Goal: Task Accomplishment & Management: Manage account settings

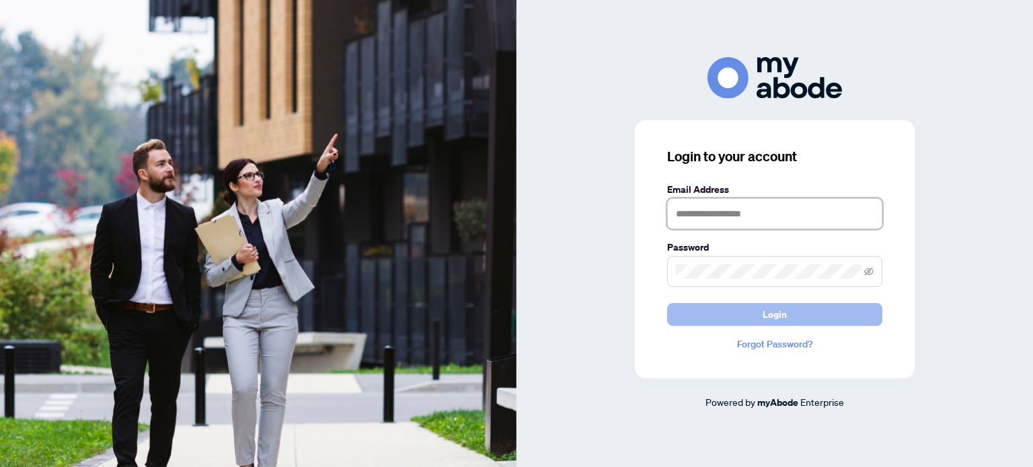
type input "**********"
click at [705, 317] on button "Login" at bounding box center [774, 314] width 215 height 23
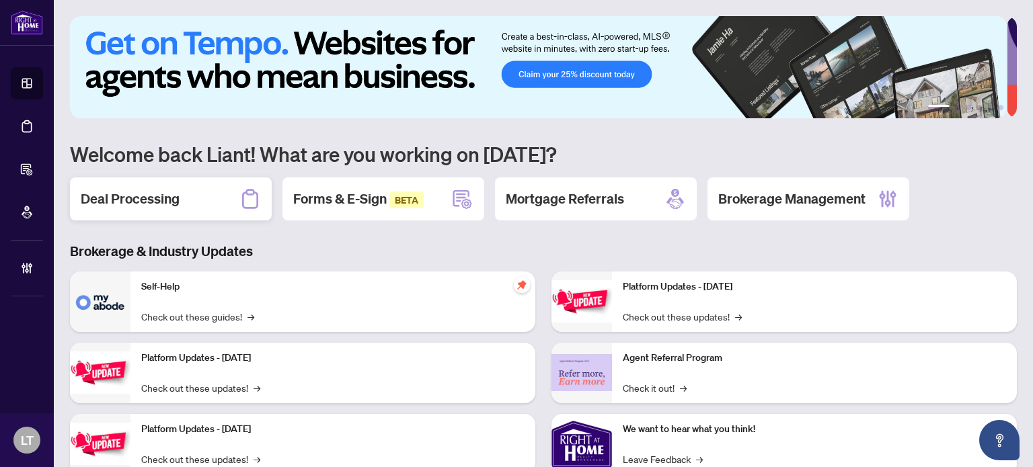
click at [210, 198] on div "Deal Processing" at bounding box center [171, 198] width 202 height 43
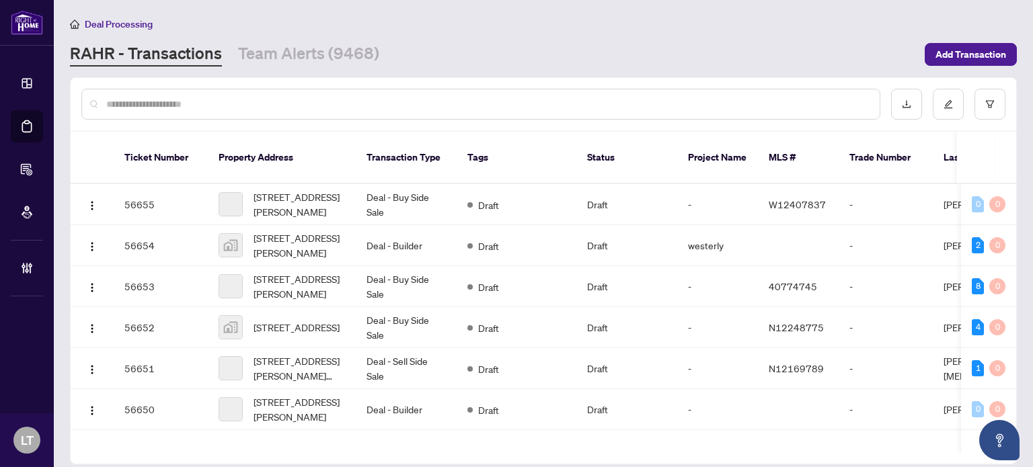
click at [327, 110] on input "text" at bounding box center [487, 104] width 762 height 15
paste input "**********"
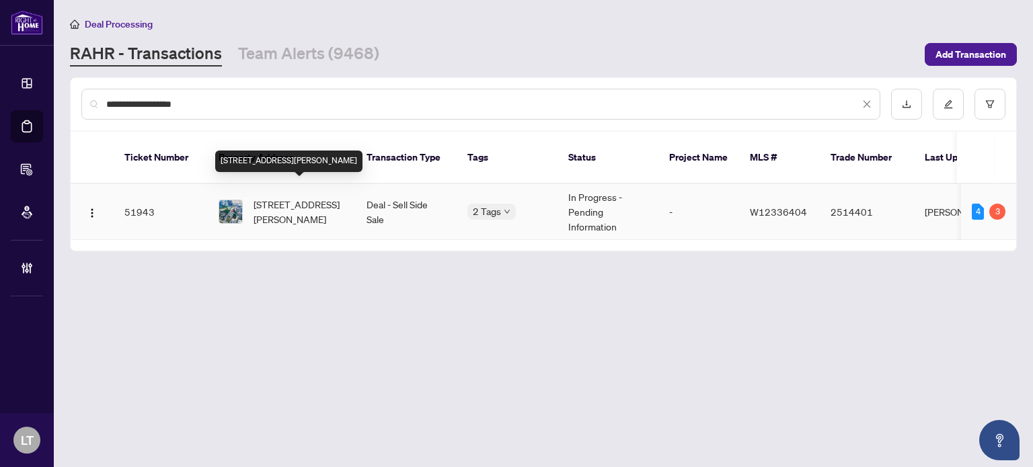
type input "**********"
click at [298, 197] on span "2111-3605 Kariya Dr, Mississauga, Ontario L5B 3J4, Canada" at bounding box center [298, 212] width 91 height 30
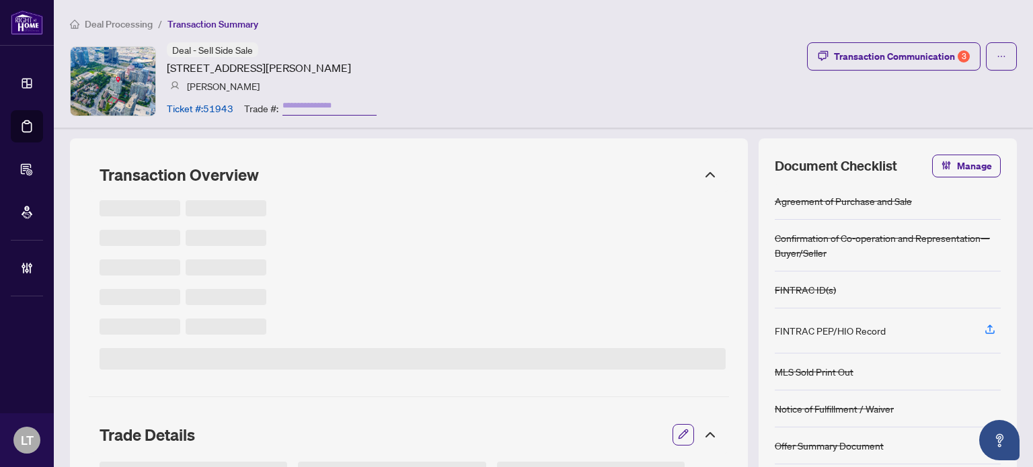
type input "*******"
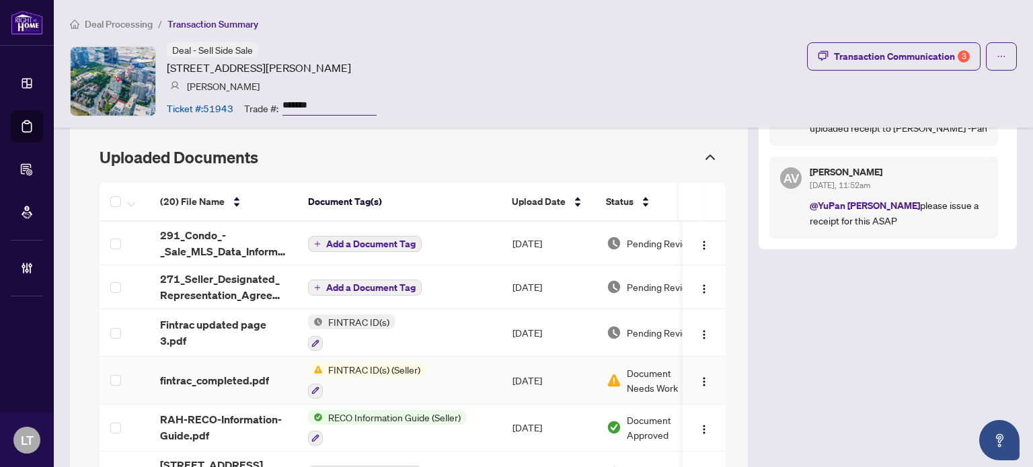
scroll to position [1266, 0]
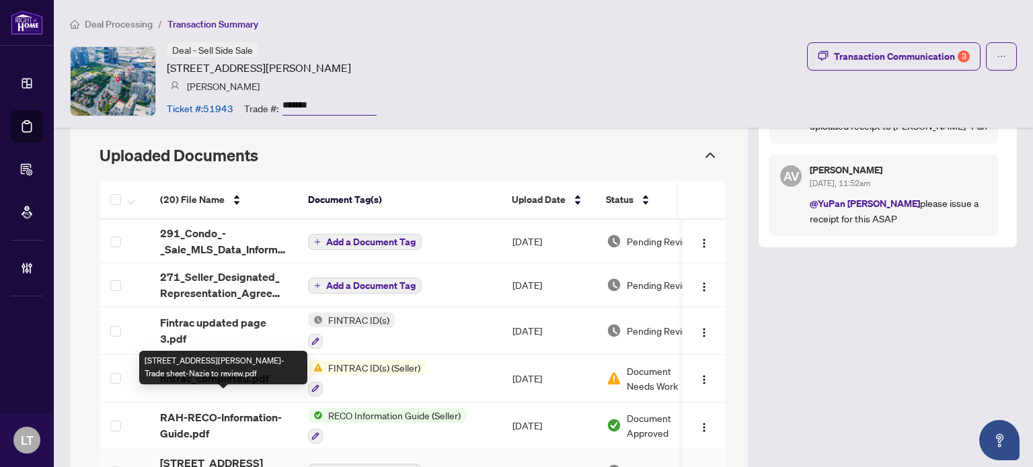
click at [216, 455] on span "[STREET_ADDRESS][PERSON_NAME]-Trade sheet-Nazie to review.pdf" at bounding box center [223, 471] width 126 height 32
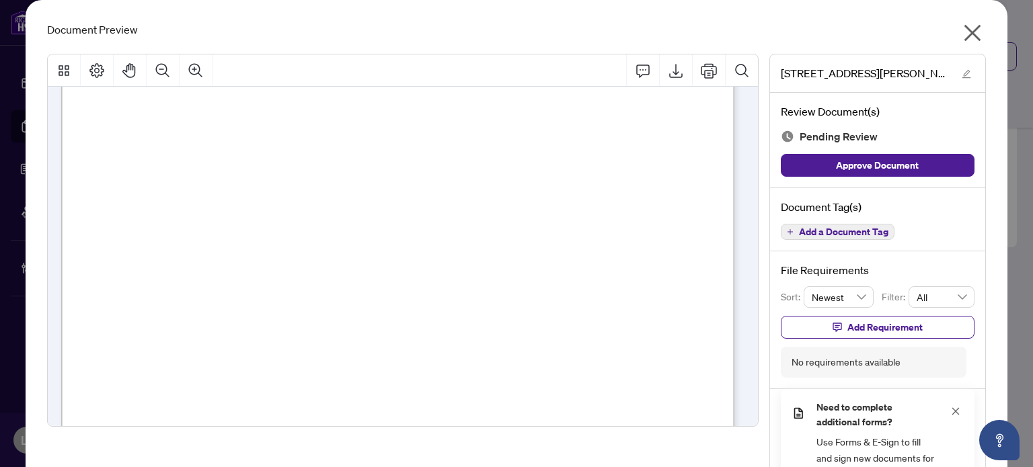
scroll to position [395, 0]
click at [968, 32] on icon "close" at bounding box center [971, 33] width 17 height 17
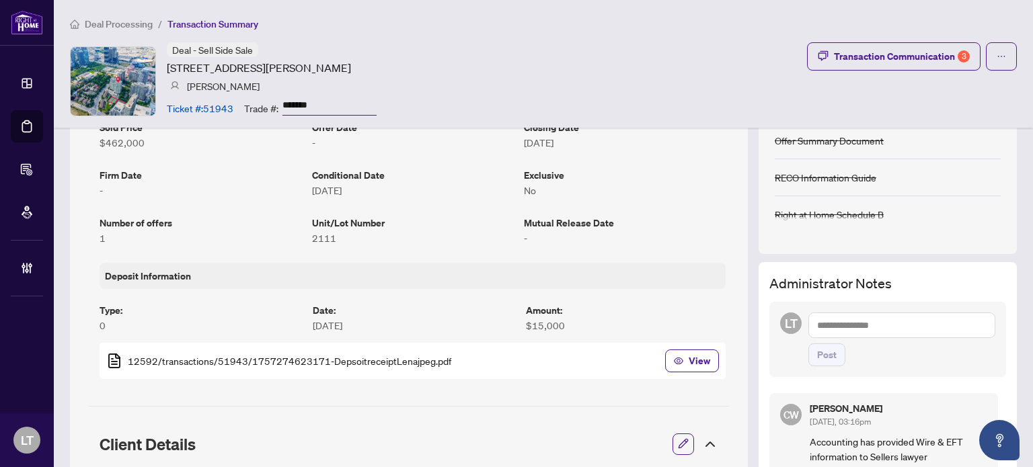
scroll to position [306, 0]
click at [902, 58] on div "Transaction Communication 3" at bounding box center [902, 57] width 136 height 22
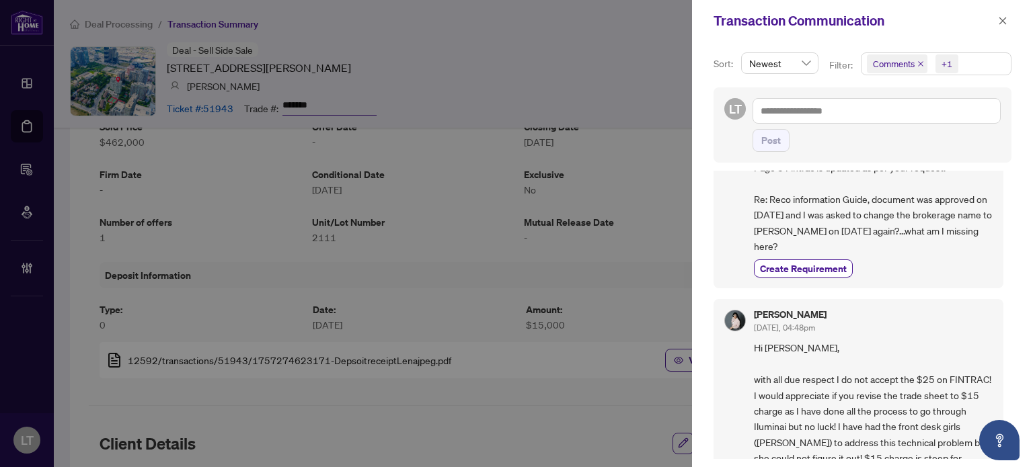
scroll to position [108, 0]
click at [557, 358] on div at bounding box center [516, 233] width 1033 height 467
click at [1005, 24] on icon "close" at bounding box center [1002, 20] width 7 height 7
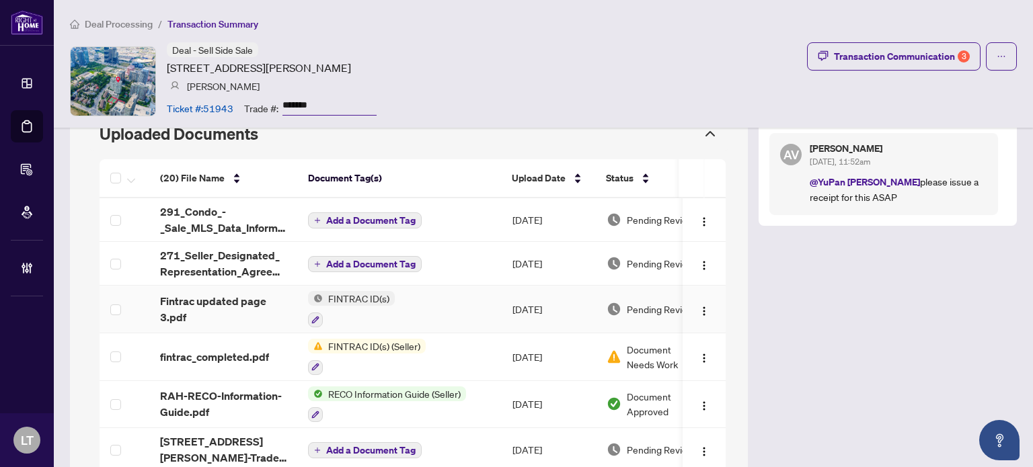
scroll to position [1290, 0]
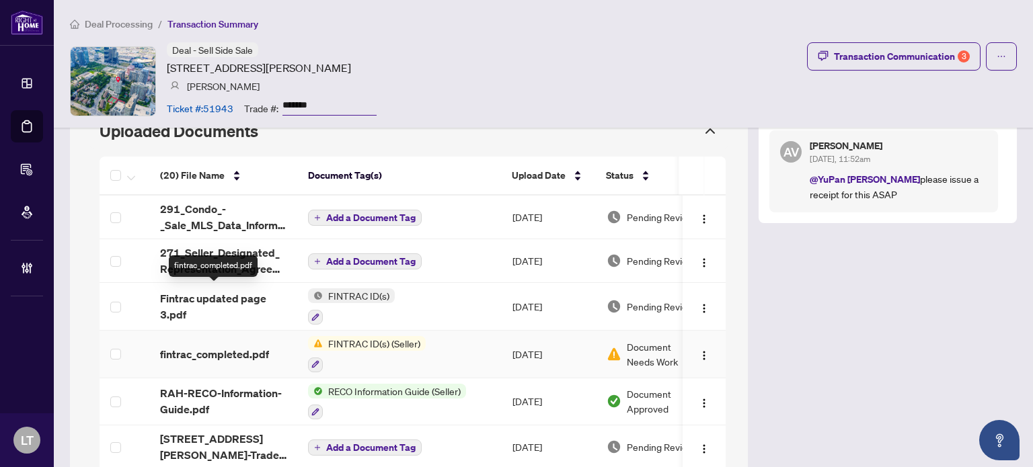
click at [216, 346] on span "fintrac_completed.pdf" at bounding box center [214, 354] width 109 height 16
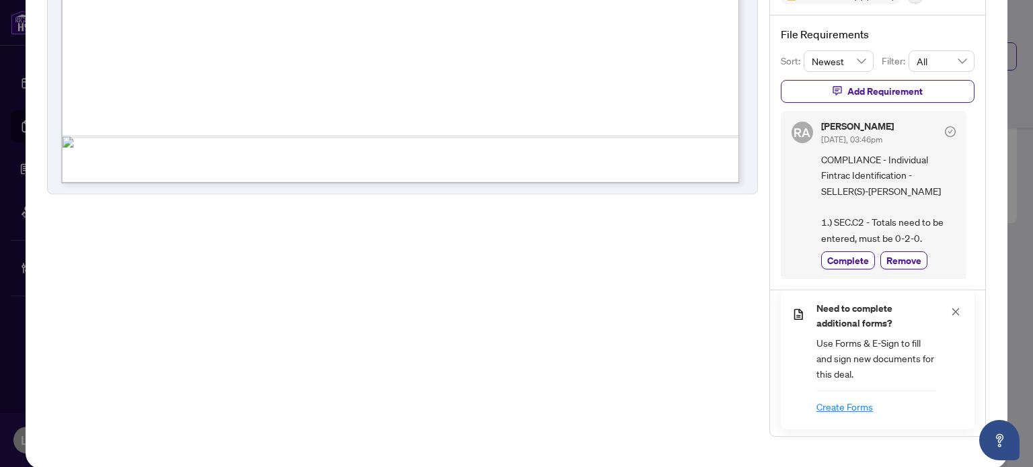
scroll to position [0, 0]
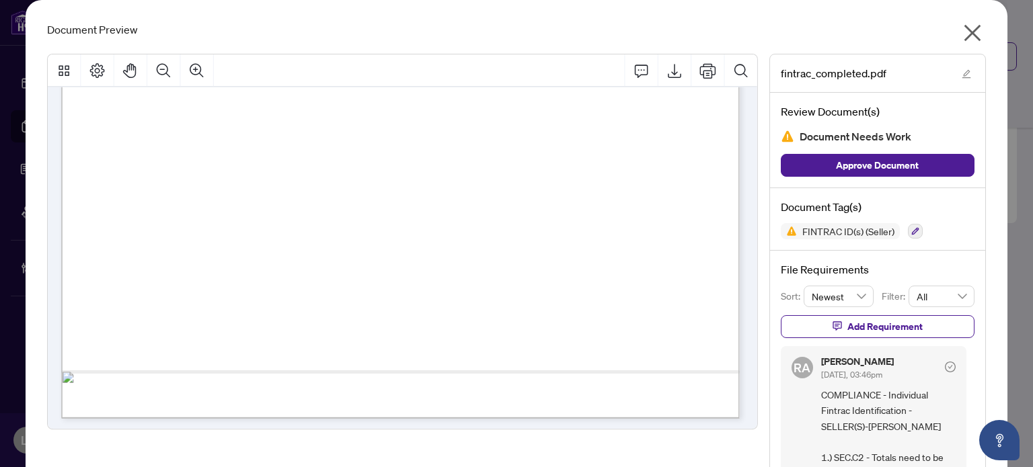
click at [965, 37] on icon "close" at bounding box center [972, 33] width 22 height 22
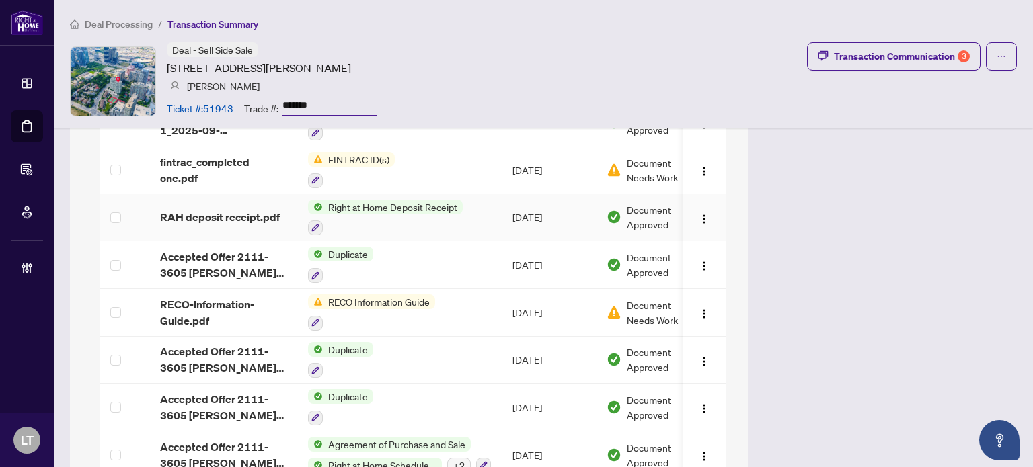
scroll to position [1899, 0]
click at [196, 296] on span "RECO-Information-Guide.pdf" at bounding box center [223, 312] width 126 height 32
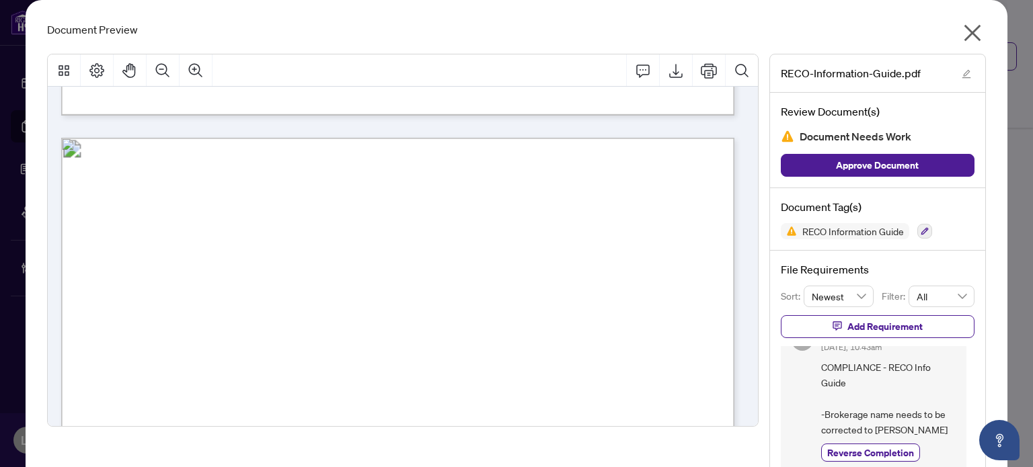
scroll to position [10683, 0]
click at [963, 29] on icon "close" at bounding box center [971, 33] width 17 height 17
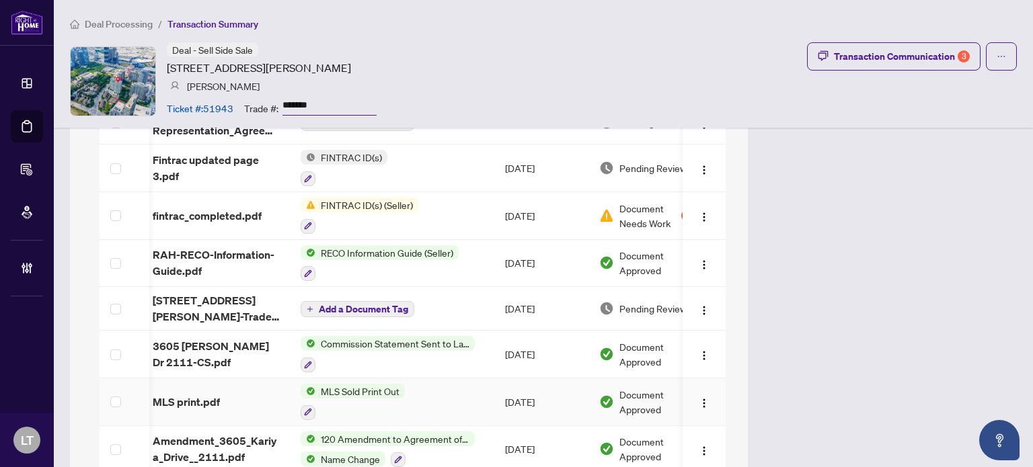
scroll to position [0, 8]
click at [242, 247] on span "RAH-RECO-Information-Guide.pdf" at bounding box center [215, 263] width 126 height 32
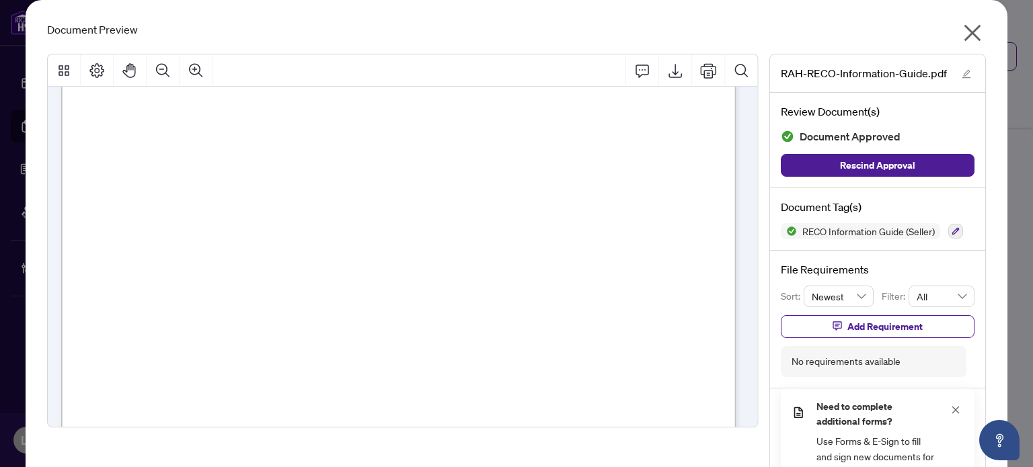
scroll to position [10782, 0]
click at [965, 32] on icon "close" at bounding box center [971, 33] width 17 height 17
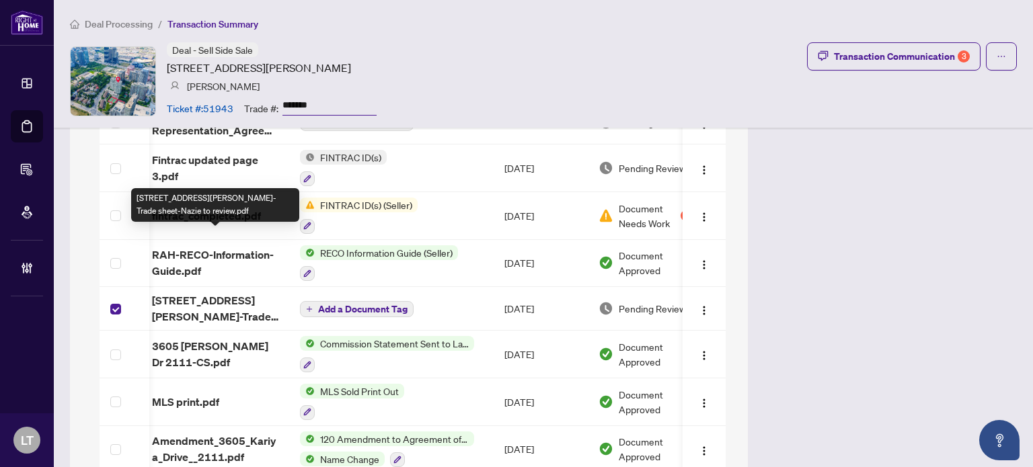
click at [210, 292] on span "[STREET_ADDRESS][PERSON_NAME]-Trade sheet-Nazie to review.pdf" at bounding box center [215, 308] width 126 height 32
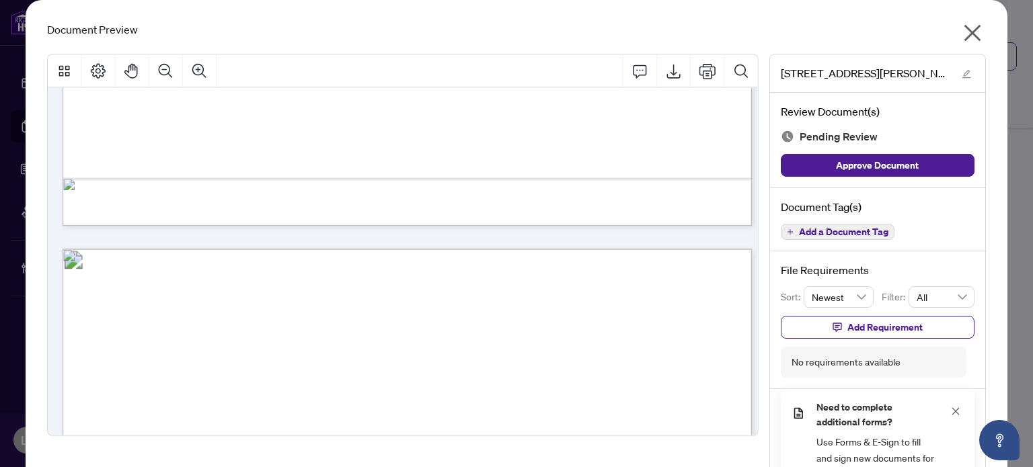
scroll to position [750, 0]
click at [968, 32] on icon "close" at bounding box center [971, 33] width 17 height 17
